Goal: Obtain resource: Obtain resource

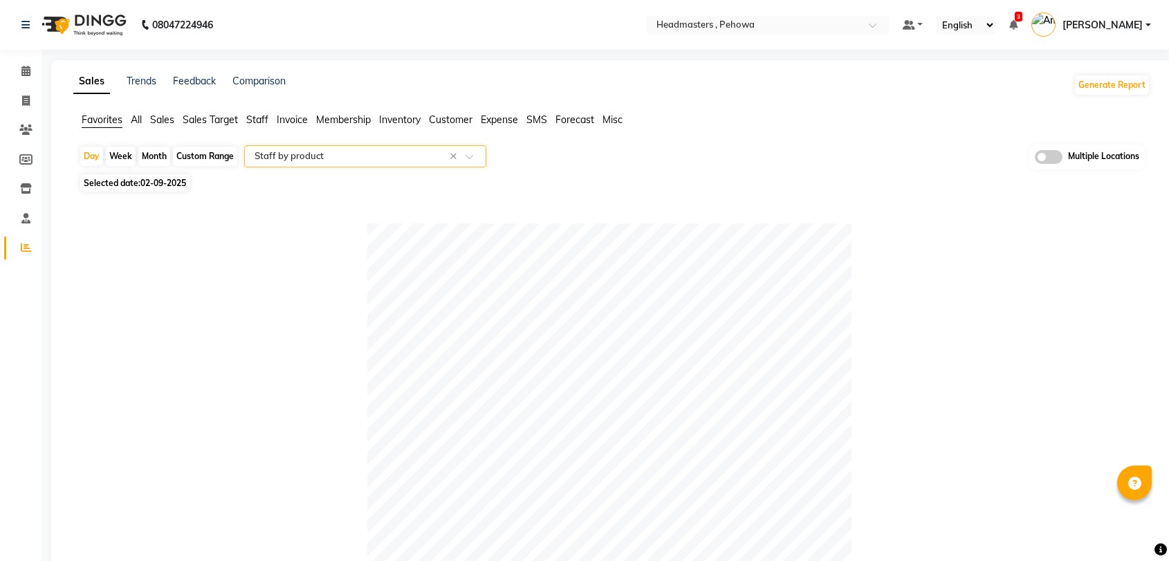
select select "full_report"
select select "csv"
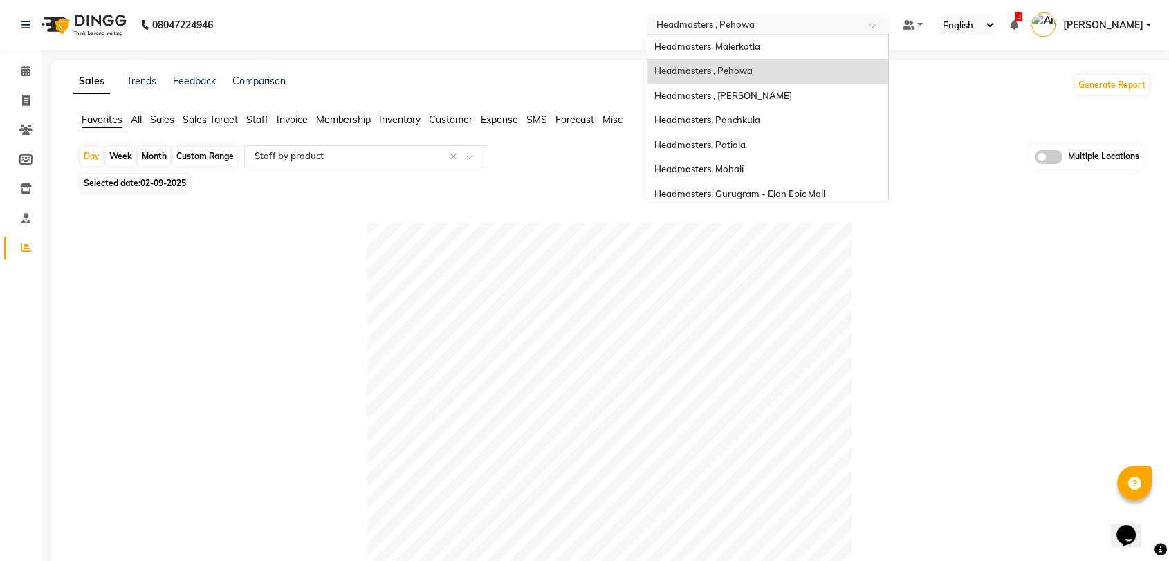
click at [842, 28] on input "text" at bounding box center [754, 26] width 201 height 14
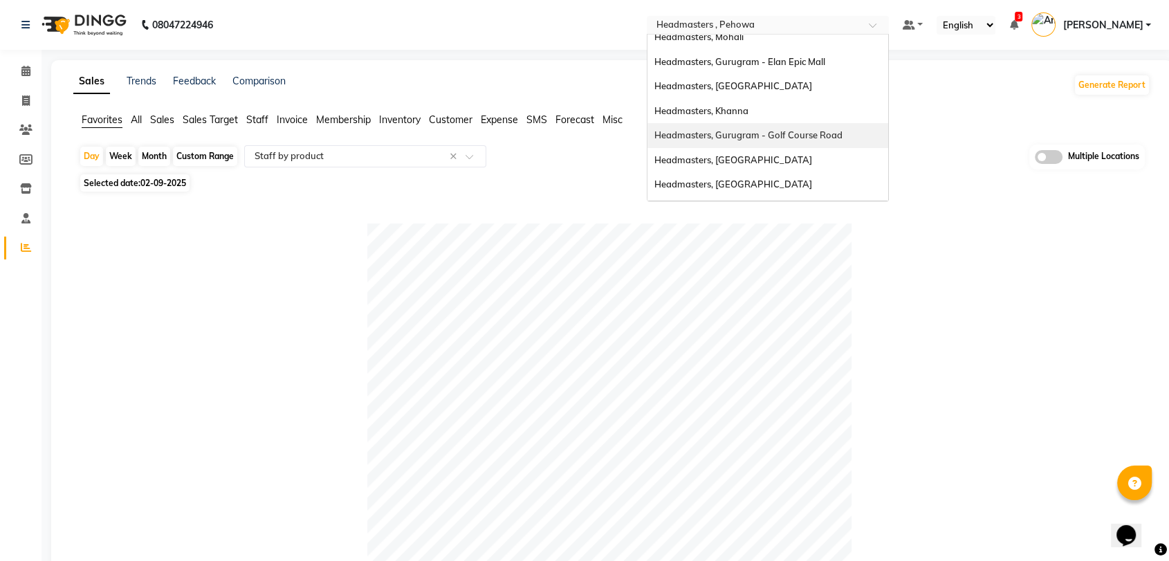
scroll to position [153, 0]
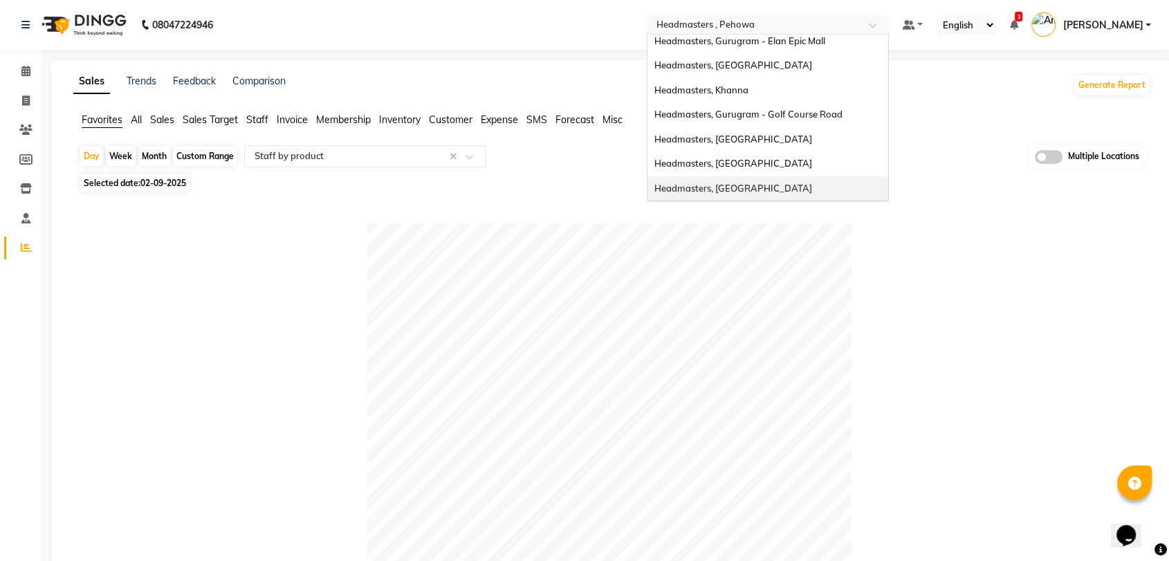
click at [775, 191] on span "Headmasters, [GEOGRAPHIC_DATA]" at bounding box center [733, 188] width 158 height 11
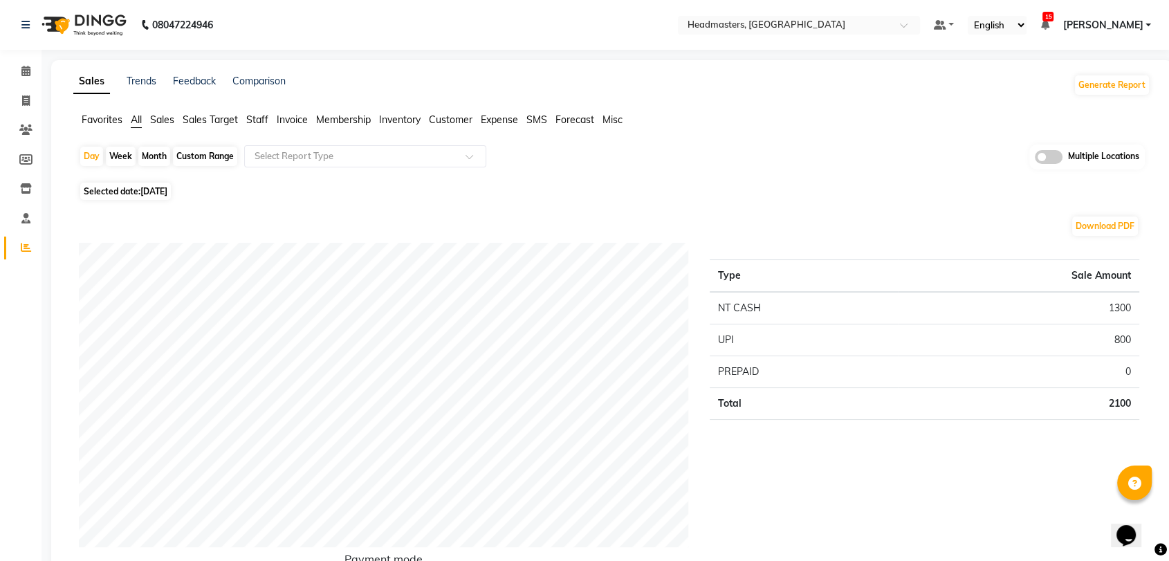
click at [160, 125] on span "Sales" at bounding box center [162, 119] width 24 height 12
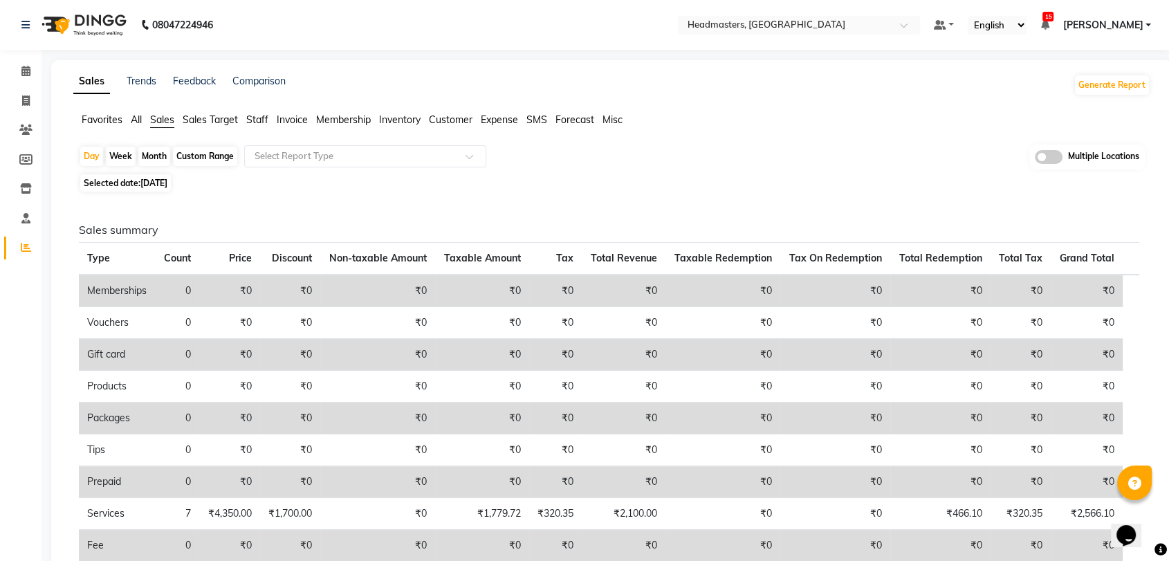
click at [167, 188] on span "Selected date: [DATE]" at bounding box center [125, 182] width 91 height 17
select select "9"
select select "2025"
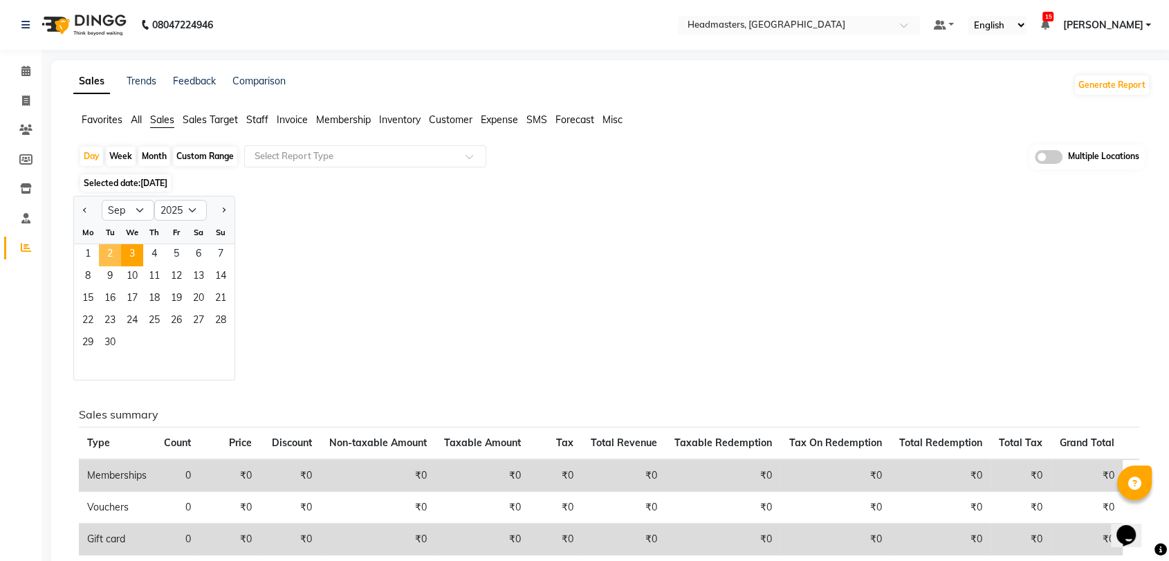
click at [115, 250] on span "2" at bounding box center [110, 255] width 22 height 22
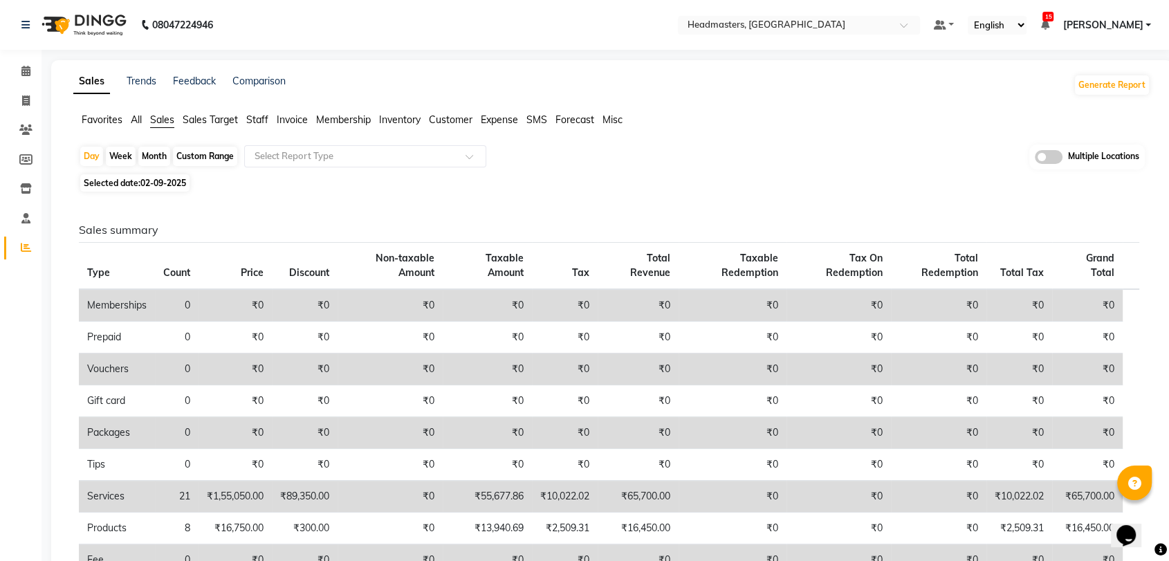
click at [111, 121] on span "Favorites" at bounding box center [102, 119] width 41 height 12
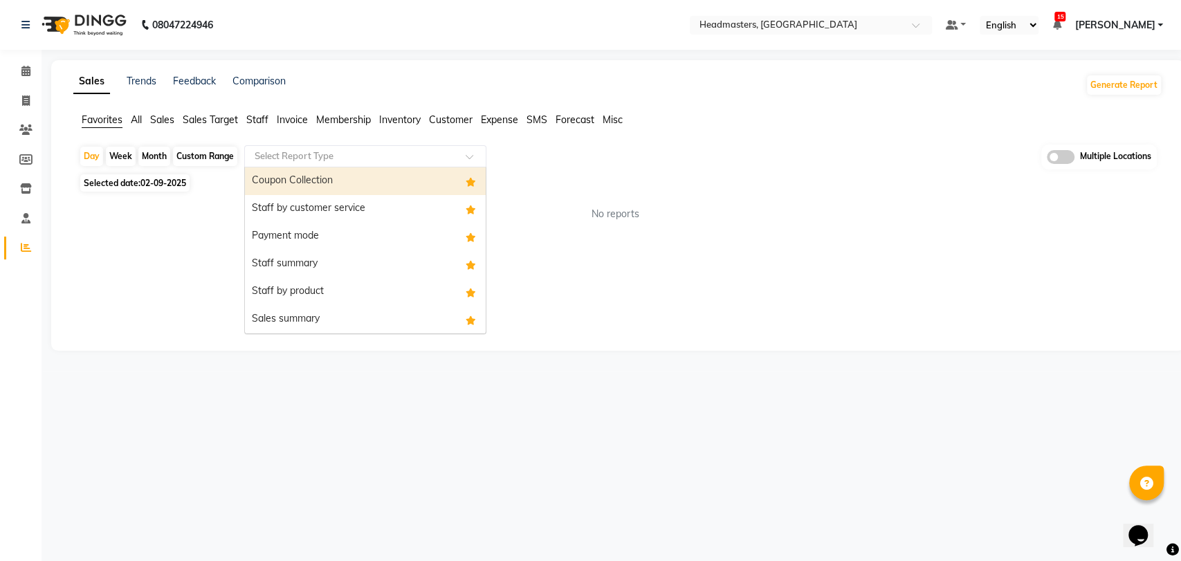
click at [276, 149] on input "text" at bounding box center [351, 156] width 199 height 14
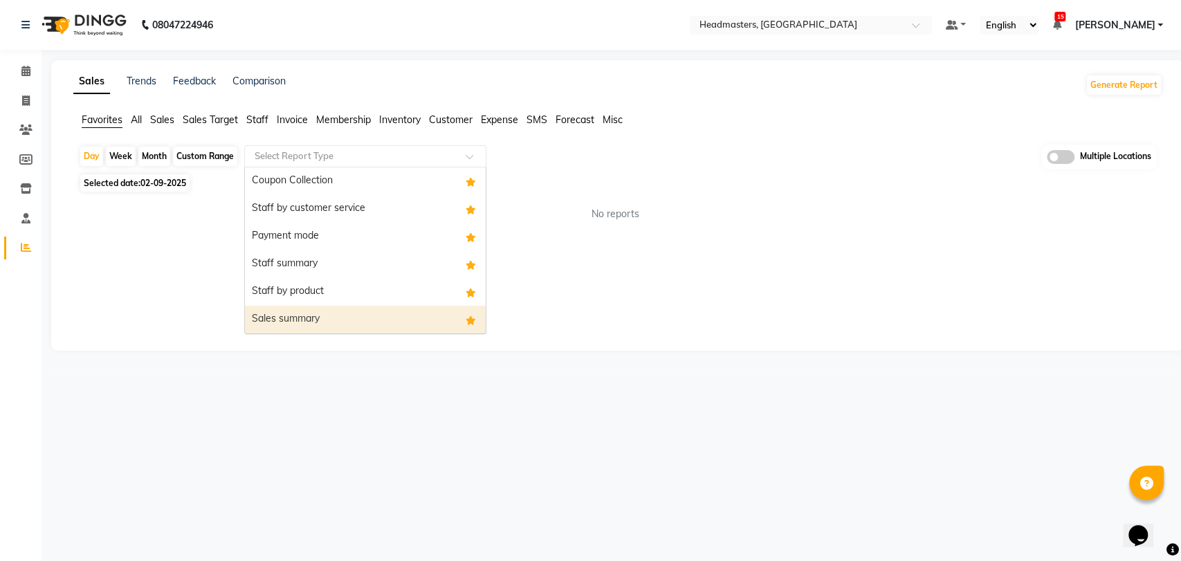
click at [319, 310] on div "Sales summary" at bounding box center [365, 320] width 241 height 28
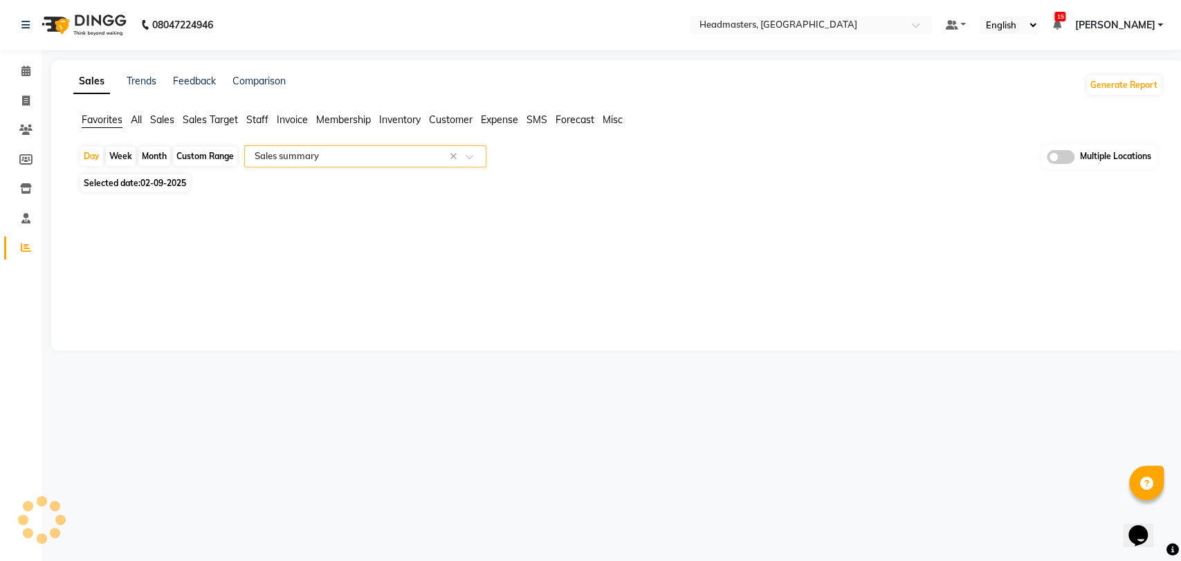
select select "full_report"
select select "csv"
click at [170, 178] on span "02-09-2025" at bounding box center [163, 183] width 46 height 10
select select "9"
select select "2025"
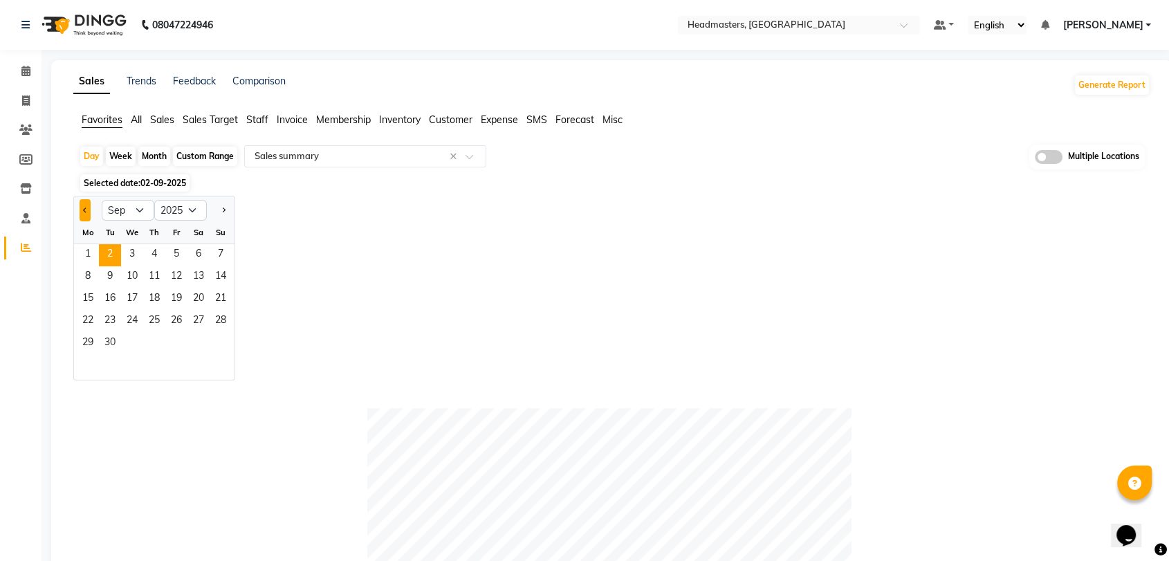
click at [84, 212] on button "Previous month" at bounding box center [85, 210] width 11 height 22
select select "8"
click at [214, 348] on span "31" at bounding box center [221, 344] width 22 height 22
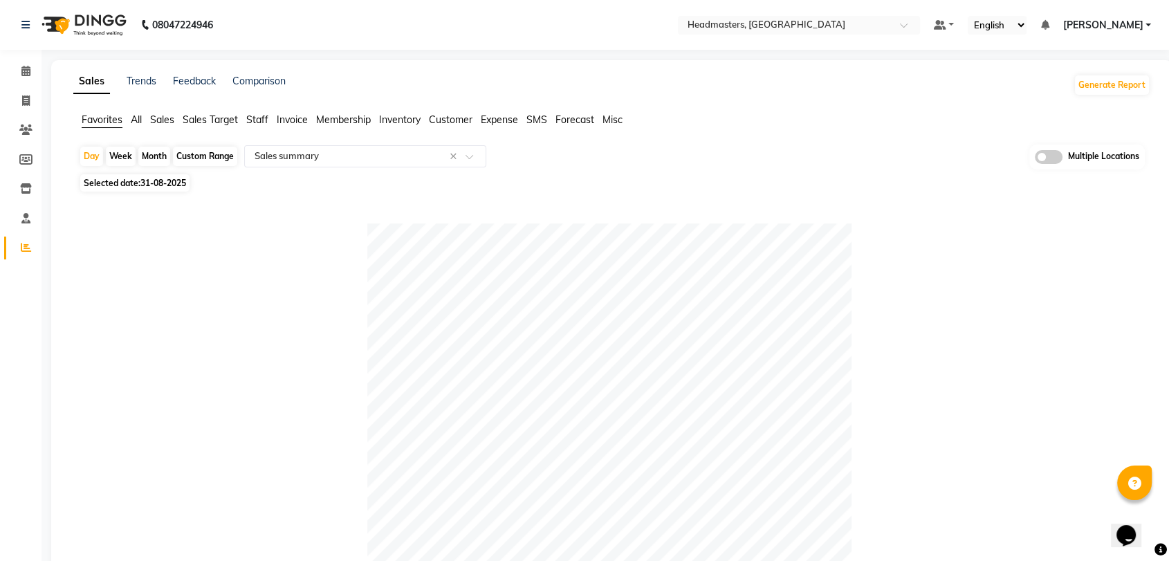
click at [288, 291] on div at bounding box center [609, 465] width 1060 height 484
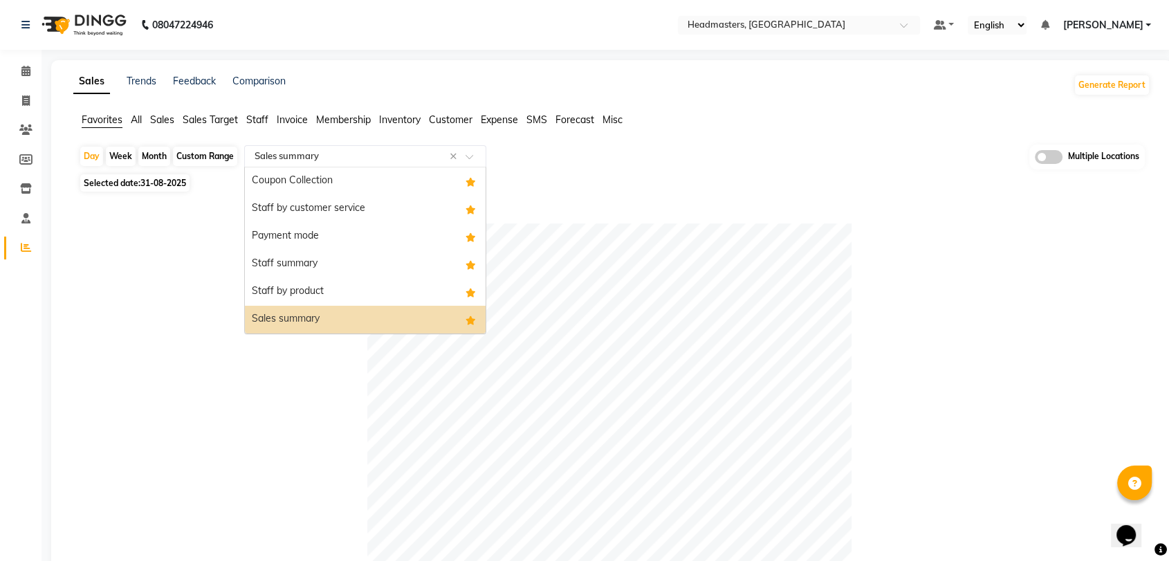
click at [279, 162] on input "text" at bounding box center [351, 156] width 199 height 14
click at [313, 290] on div "Staff by product" at bounding box center [365, 292] width 241 height 28
